Goal: Task Accomplishment & Management: Manage account settings

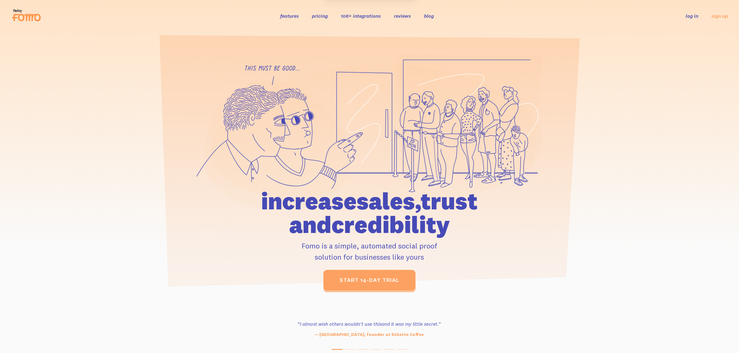
click at [698, 14] on link "log in" at bounding box center [692, 16] width 13 height 6
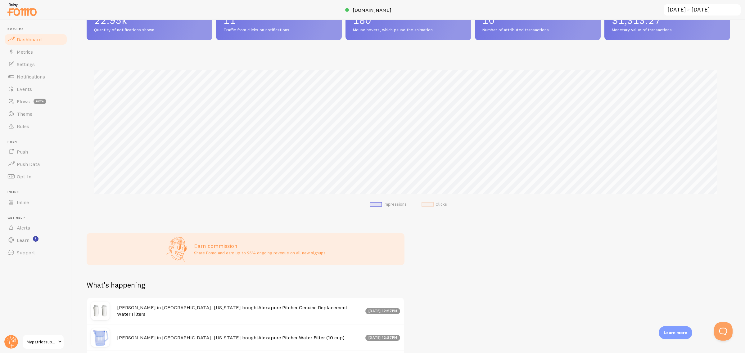
scroll to position [78, 0]
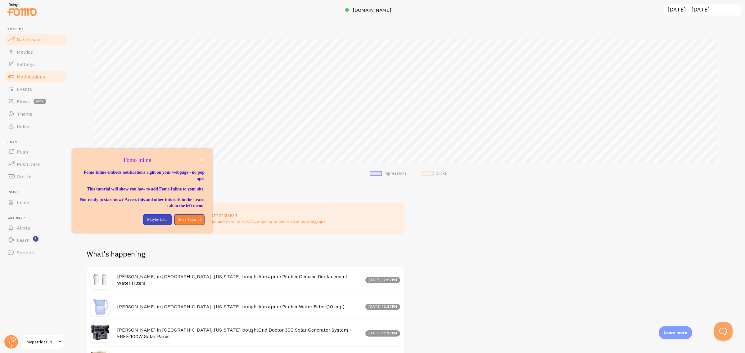
click at [42, 74] on span "Notifications" at bounding box center [31, 77] width 28 height 6
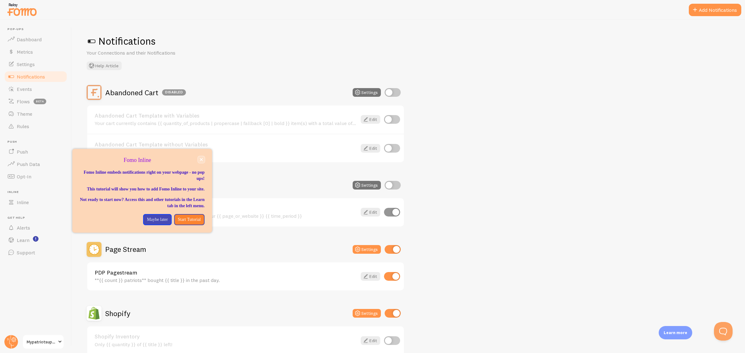
click at [200, 159] on icon "close," at bounding box center [201, 159] width 3 height 3
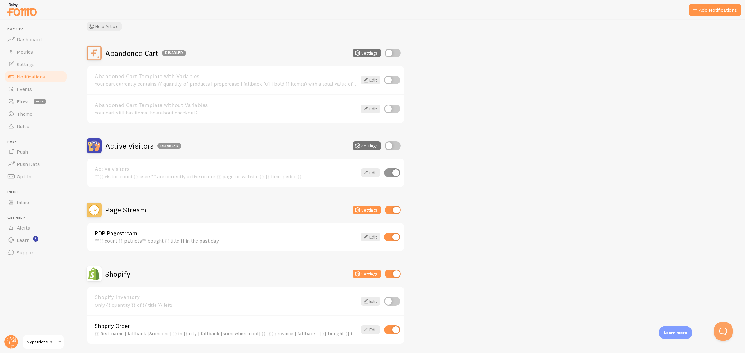
scroll to position [78, 0]
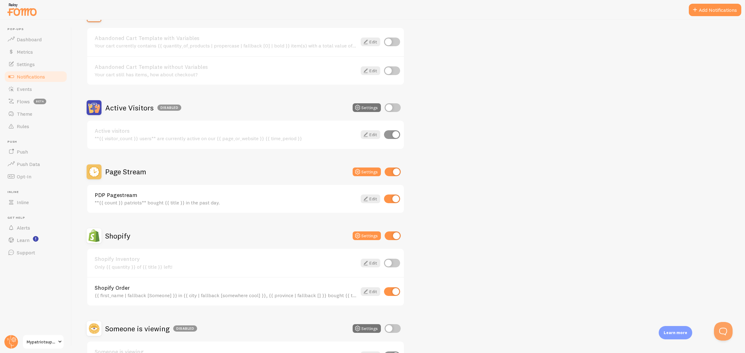
click at [397, 170] on input "checkbox" at bounding box center [393, 172] width 16 height 9
checkbox input "false"
